Goal: Task Accomplishment & Management: Manage account settings

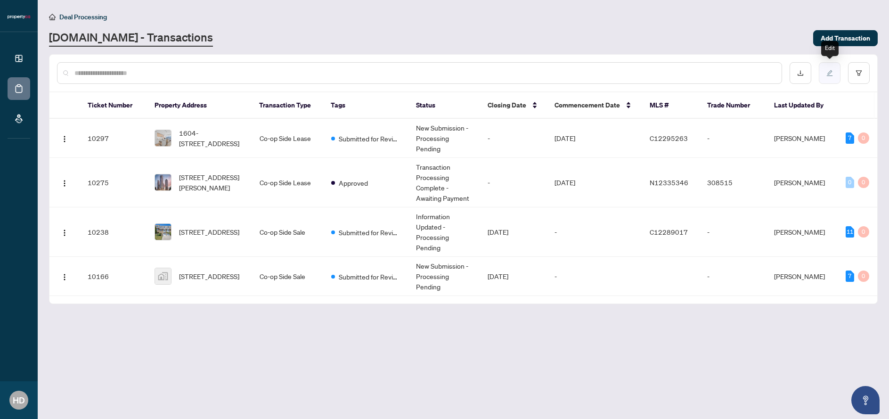
click at [828, 73] on icon "edit" at bounding box center [830, 73] width 6 height 6
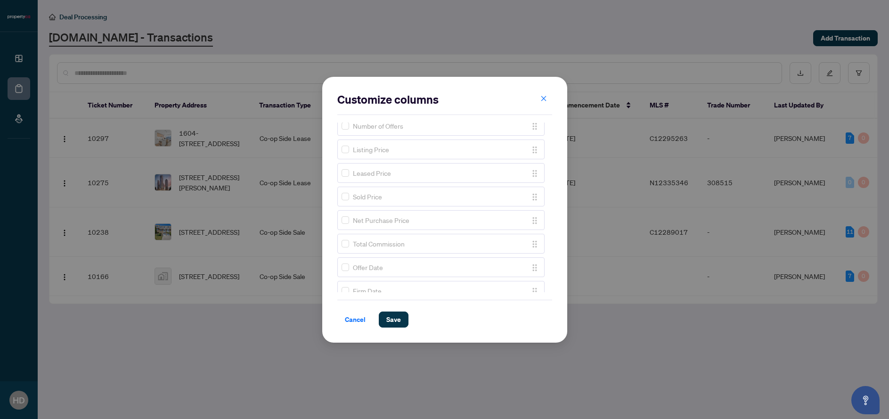
scroll to position [470, 0]
click at [349, 235] on div "Total Commission" at bounding box center [433, 232] width 182 height 10
click at [345, 234] on span at bounding box center [346, 232] width 8 height 8
click at [392, 325] on span "Save" at bounding box center [393, 319] width 15 height 15
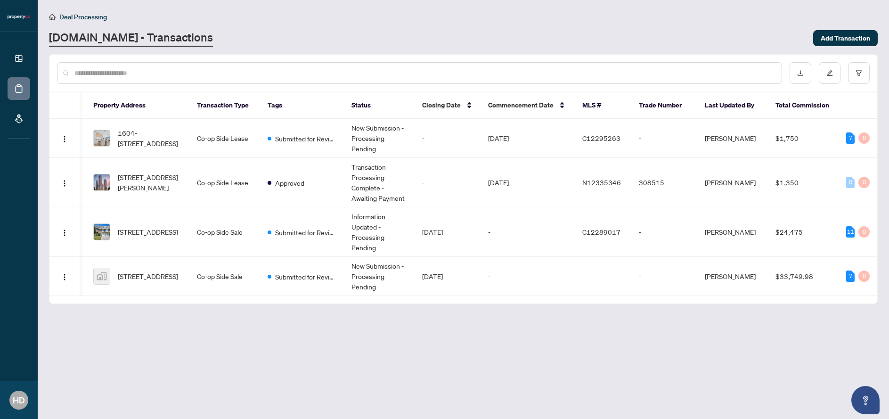
scroll to position [0, 60]
click at [807, 71] on button "button" at bounding box center [801, 73] width 22 height 22
click at [826, 75] on button "button" at bounding box center [830, 73] width 22 height 22
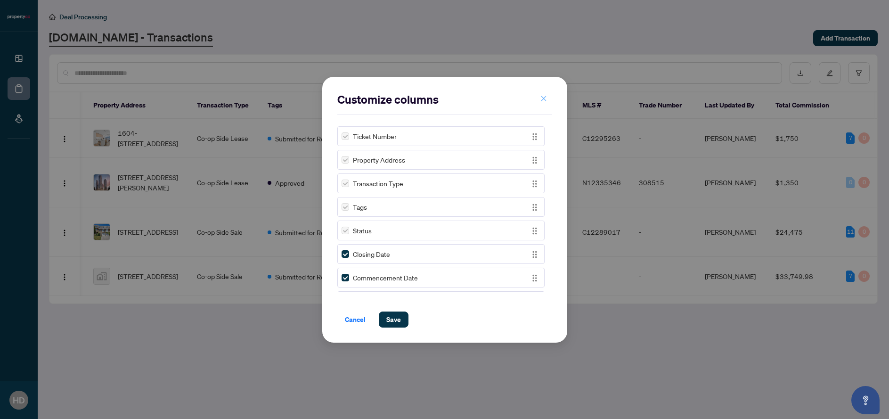
click at [540, 100] on icon "close" at bounding box center [543, 98] width 7 height 7
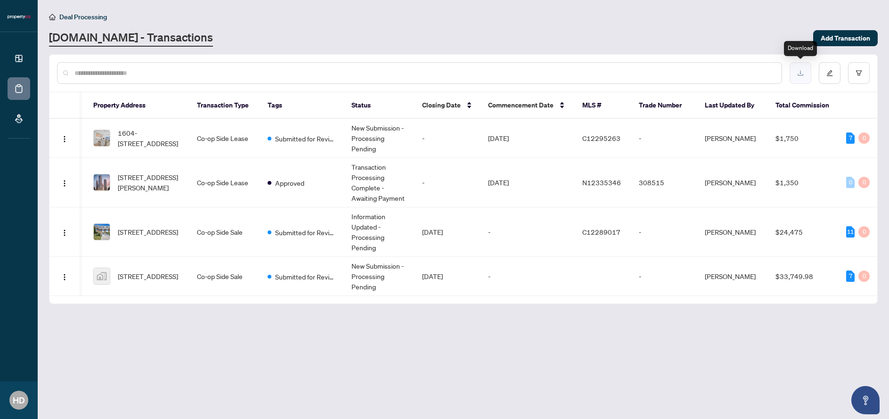
click at [798, 72] on icon "download" at bounding box center [800, 73] width 7 height 7
click at [828, 74] on icon "edit" at bounding box center [830, 73] width 6 height 6
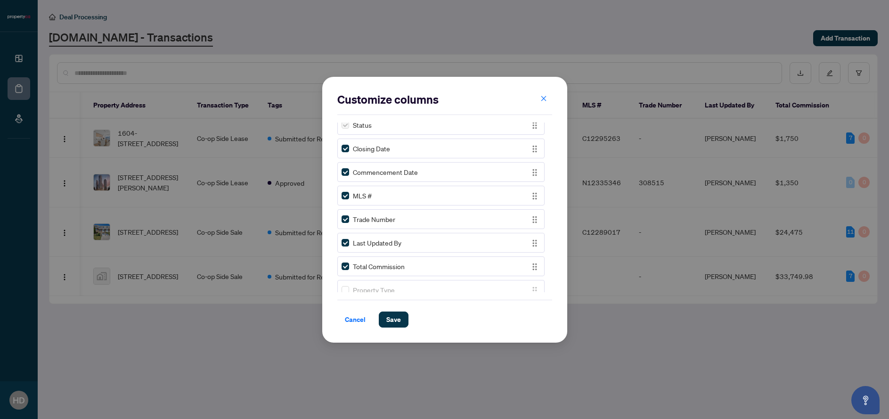
scroll to position [107, 0]
drag, startPoint x: 533, startPoint y: 264, endPoint x: 531, endPoint y: 219, distance: 45.3
click at [389, 320] on span "Save" at bounding box center [393, 319] width 15 height 15
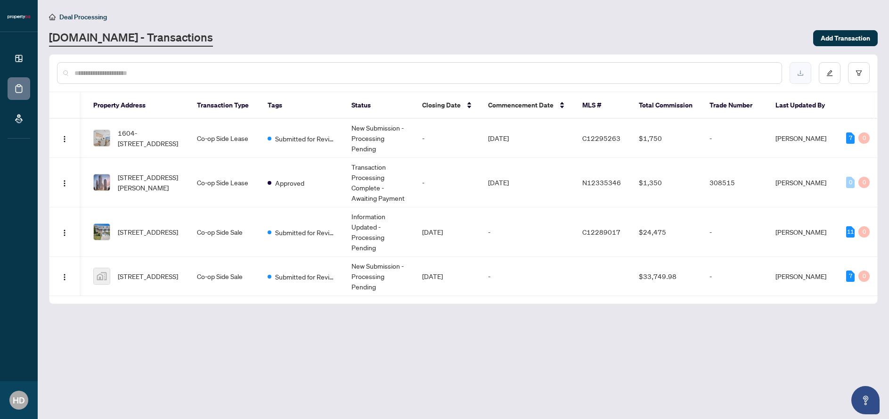
click at [801, 74] on icon "download" at bounding box center [800, 73] width 7 height 7
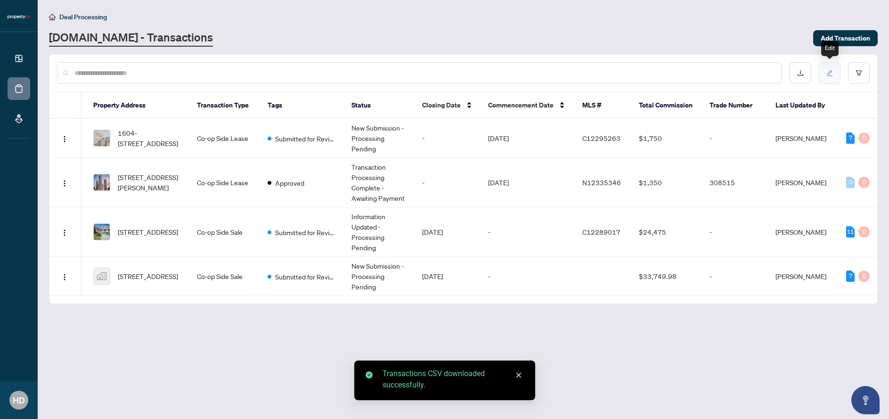
click at [826, 80] on button "button" at bounding box center [830, 73] width 22 height 22
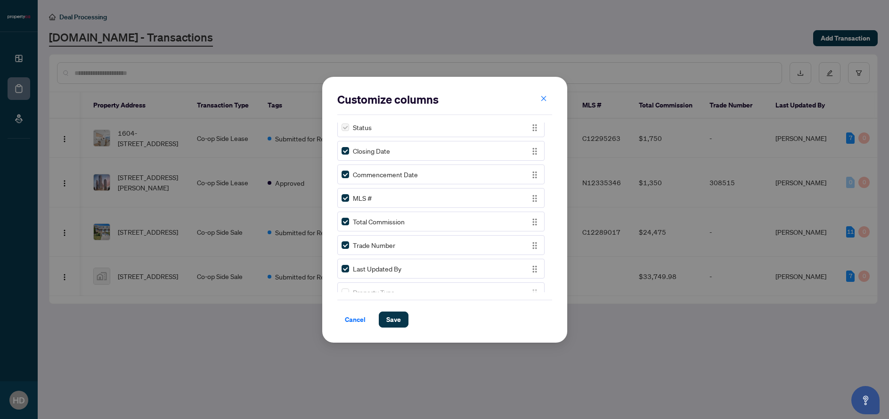
scroll to position [136, 0]
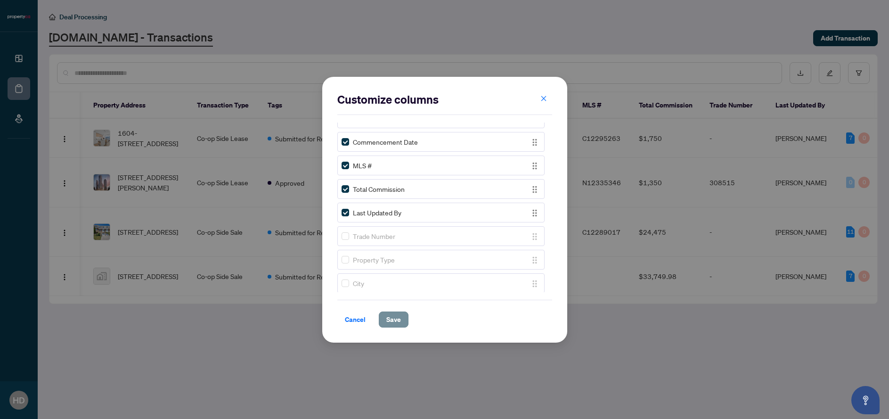
click at [398, 322] on span "Save" at bounding box center [393, 319] width 15 height 15
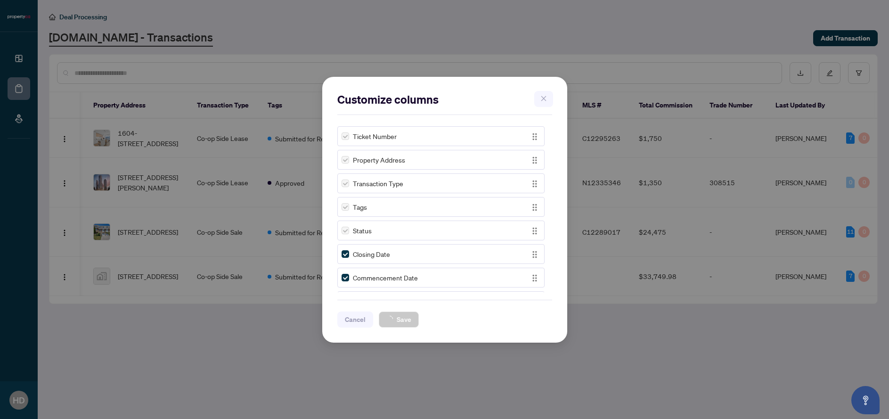
scroll to position [0, 0]
